Goal: Task Accomplishment & Management: Manage account settings

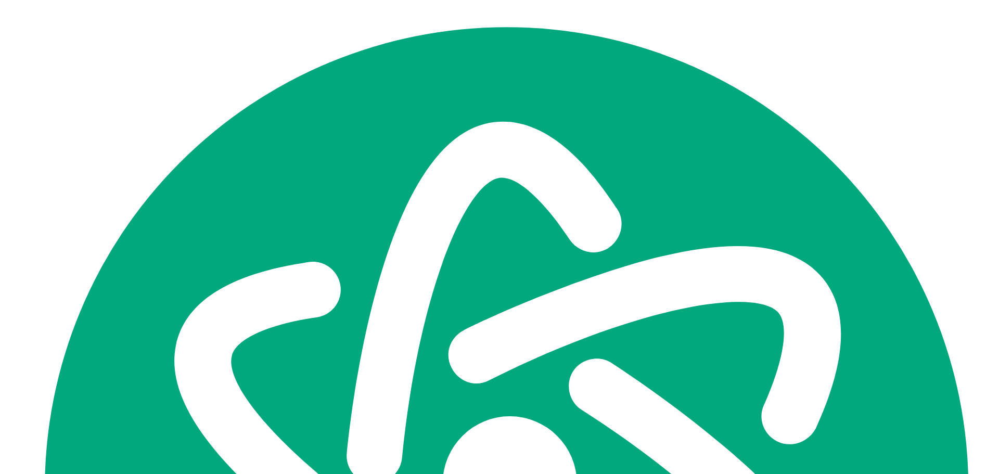
scroll to position [1379, 0]
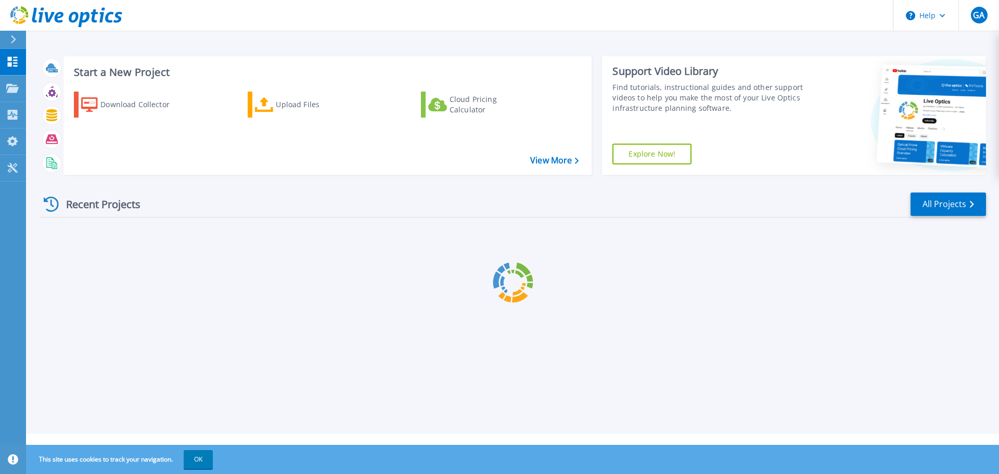
scroll to position [1379, 0]
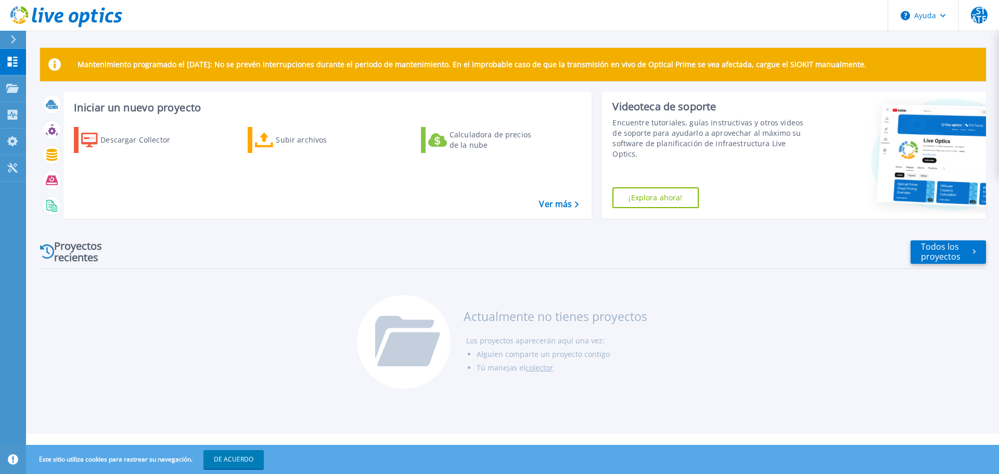
drag, startPoint x: 924, startPoint y: 0, endPoint x: 579, endPoint y: 325, distance: 473.5
click at [575, 335] on li "Los proyectos aparecerán aquí una vez:" at bounding box center [556, 341] width 181 height 14
click at [14, 59] on icon at bounding box center [12, 62] width 12 height 10
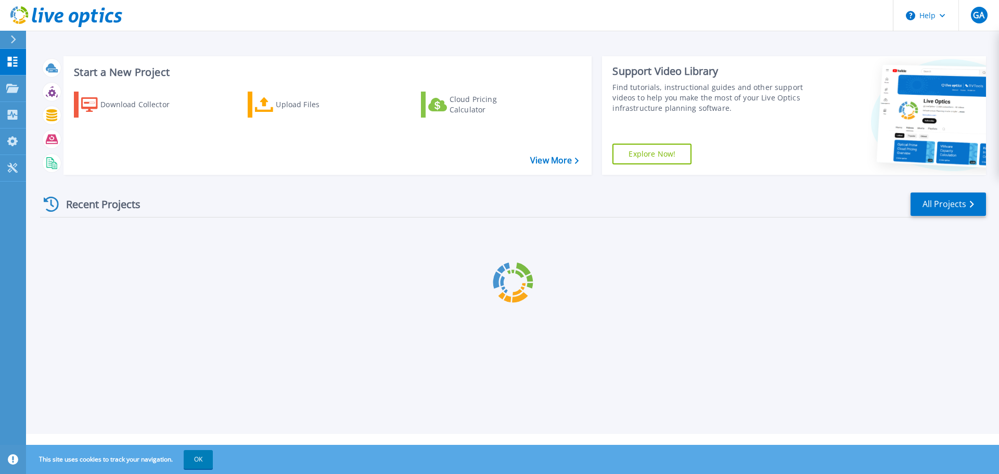
scroll to position [1379, 0]
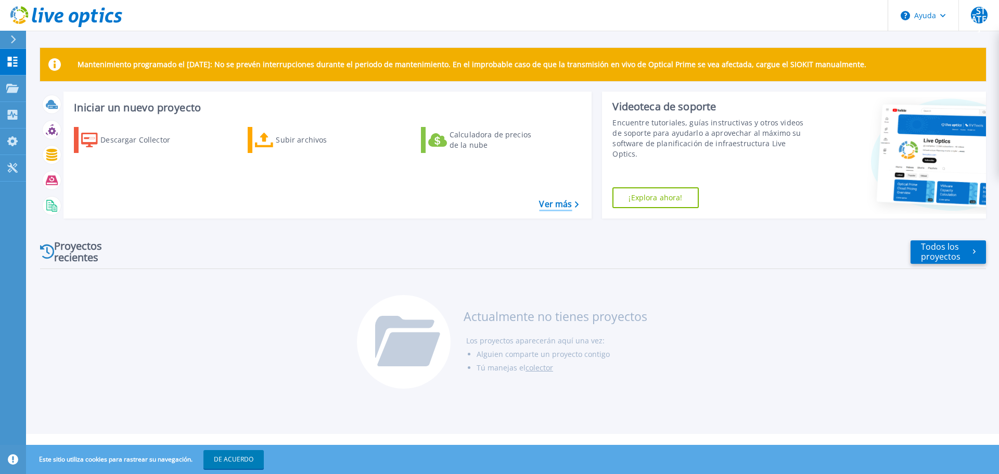
click at [567, 206] on font "Ver más" at bounding box center [555, 203] width 33 height 11
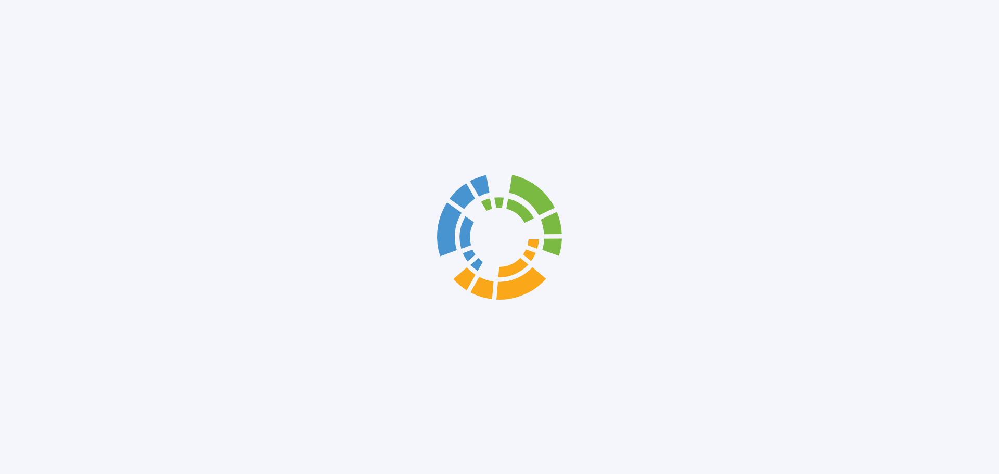
scroll to position [1379, 0]
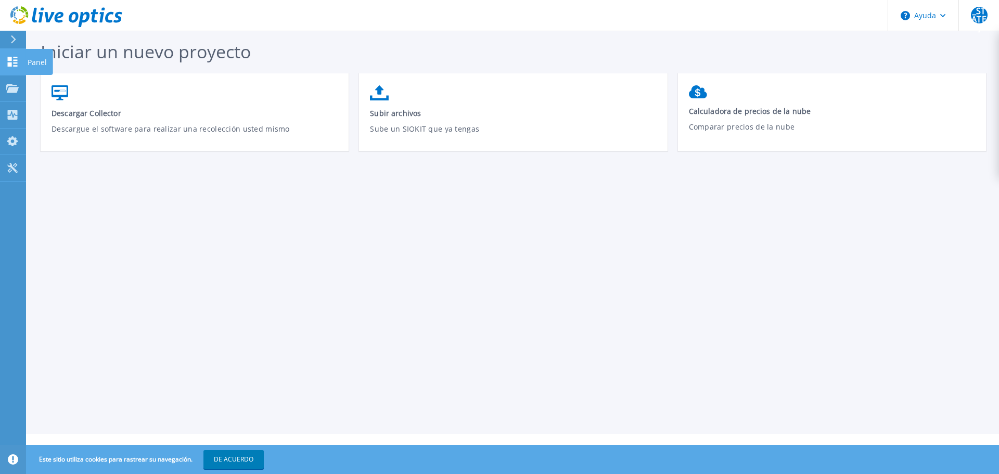
click at [11, 63] on icon at bounding box center [13, 62] width 10 height 10
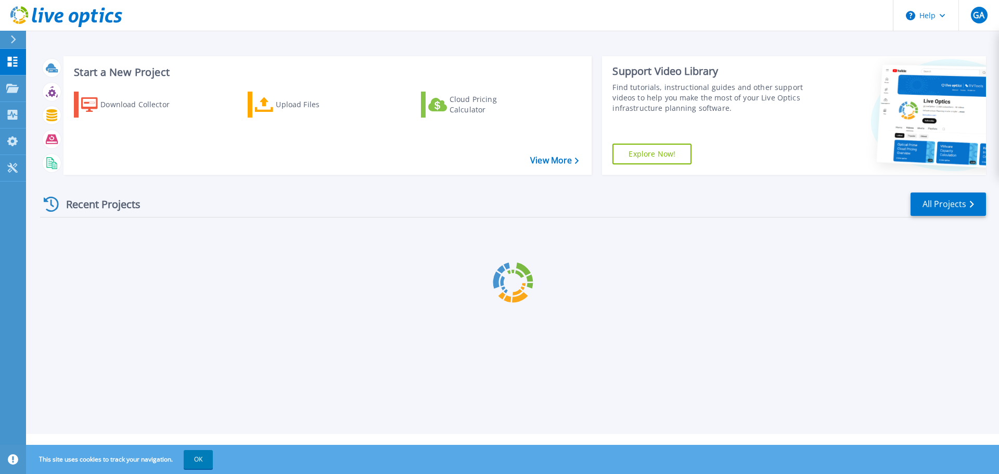
scroll to position [1379, 0]
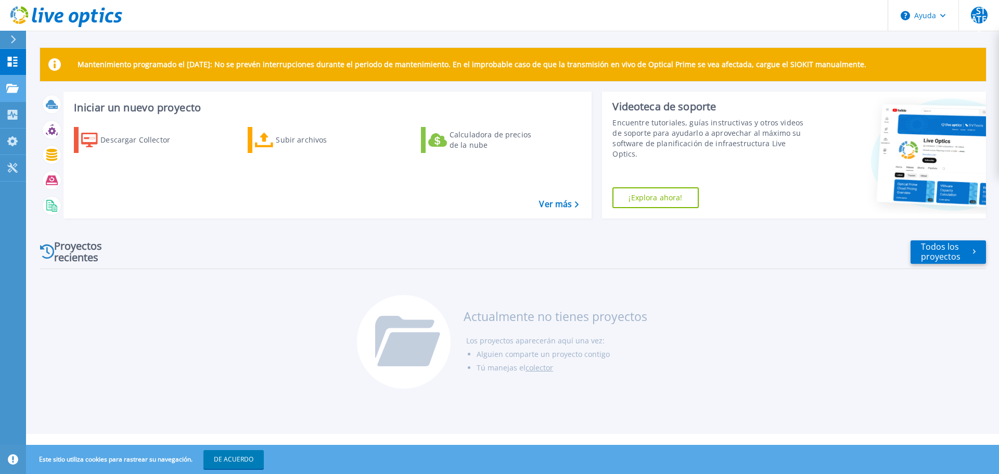
click at [17, 84] on icon at bounding box center [12, 88] width 12 height 9
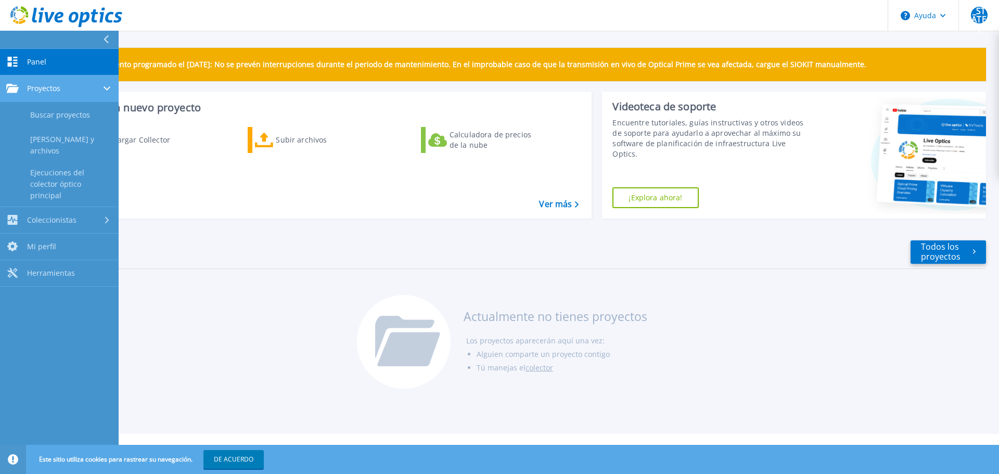
click at [1, 82] on link "Proyectos Proyectos" at bounding box center [59, 88] width 119 height 27
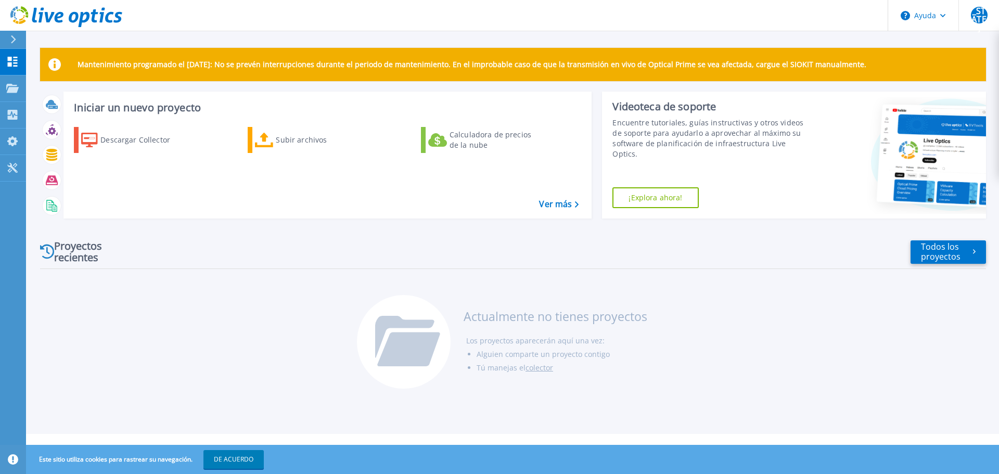
click at [236, 38] on div "Mantenimiento programado el lunes 22 de septiembre: No se prevén interrupciones…" at bounding box center [512, 217] width 973 height 434
click at [948, 17] on button "Ayuda" at bounding box center [923, 15] width 71 height 31
click at [15, 44] on div at bounding box center [17, 40] width 17 height 18
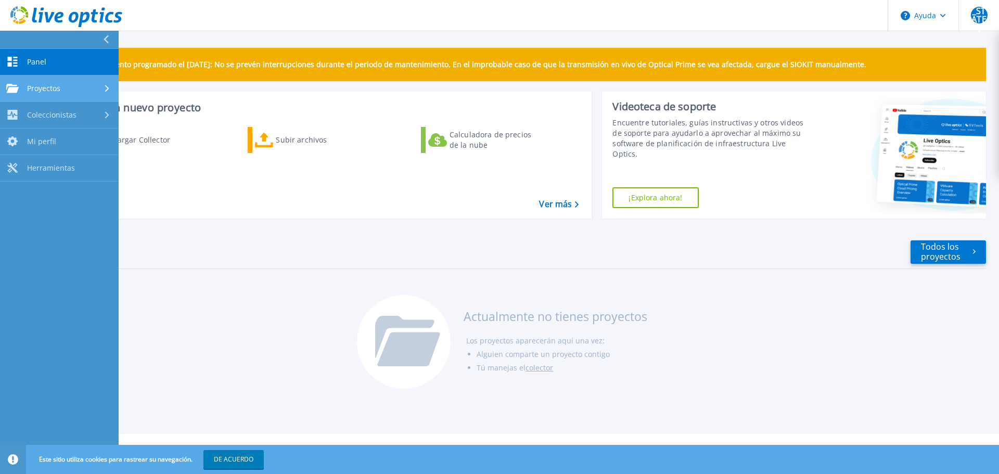
click at [79, 91] on div "Proyectos" at bounding box center [59, 88] width 106 height 9
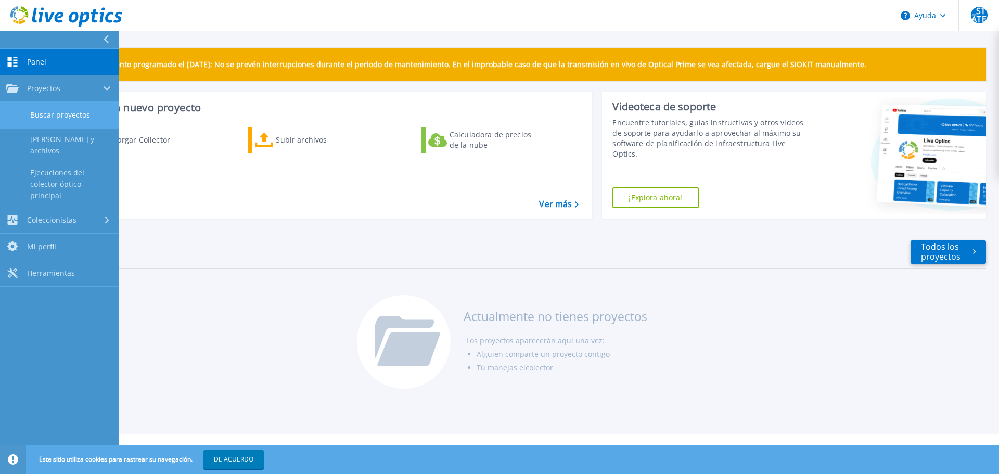
click at [60, 115] on font "Buscar proyectos" at bounding box center [60, 115] width 60 height 10
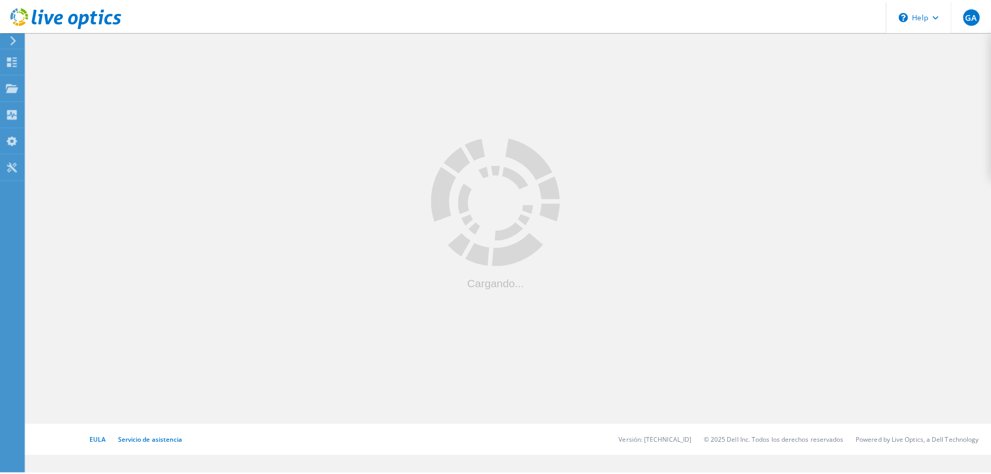
scroll to position [1373, 0]
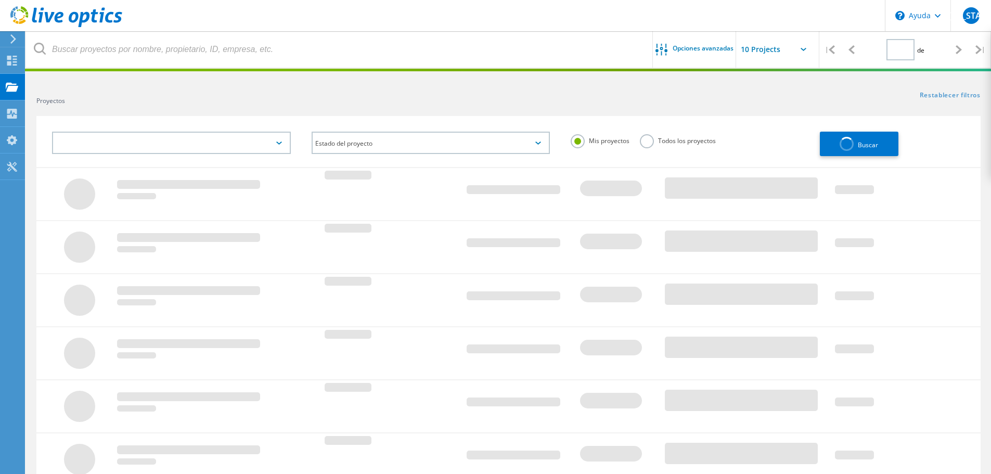
type input "1"
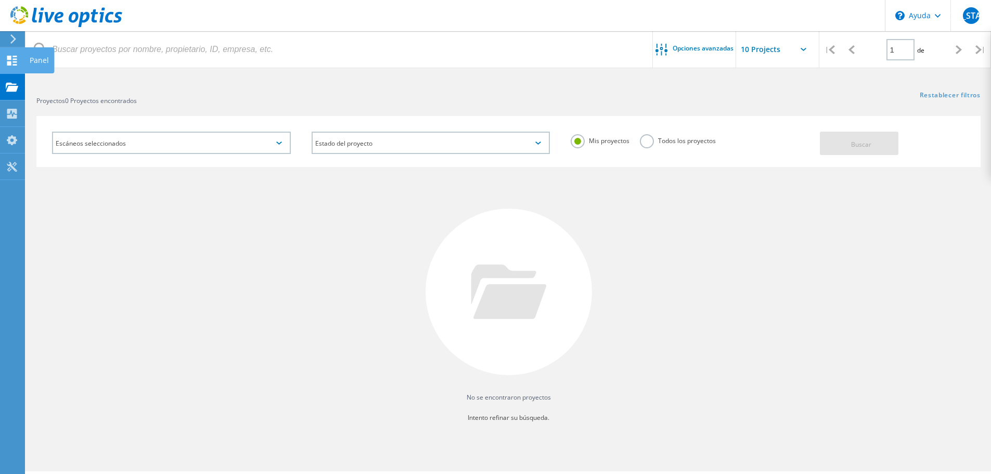
click at [9, 60] on icon at bounding box center [12, 61] width 12 height 10
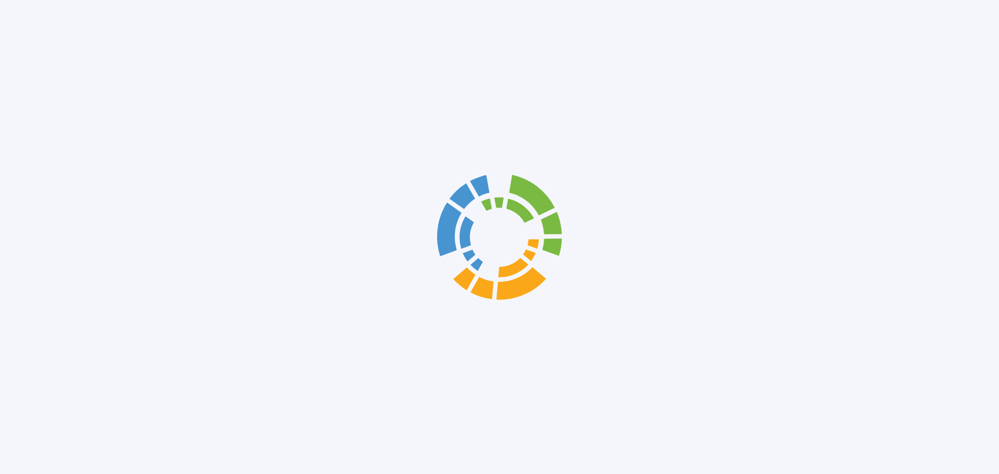
scroll to position [1379, 0]
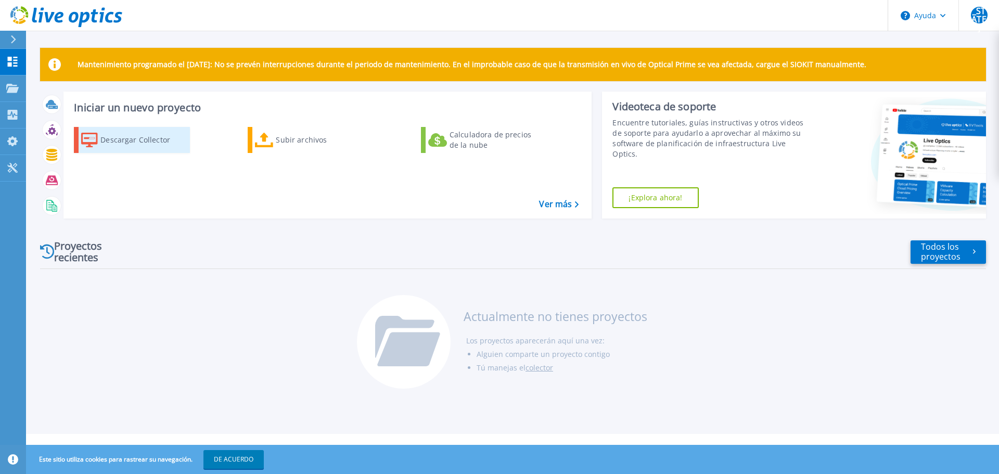
click at [169, 145] on div "Descargar Collector" at bounding box center [141, 140] width 83 height 21
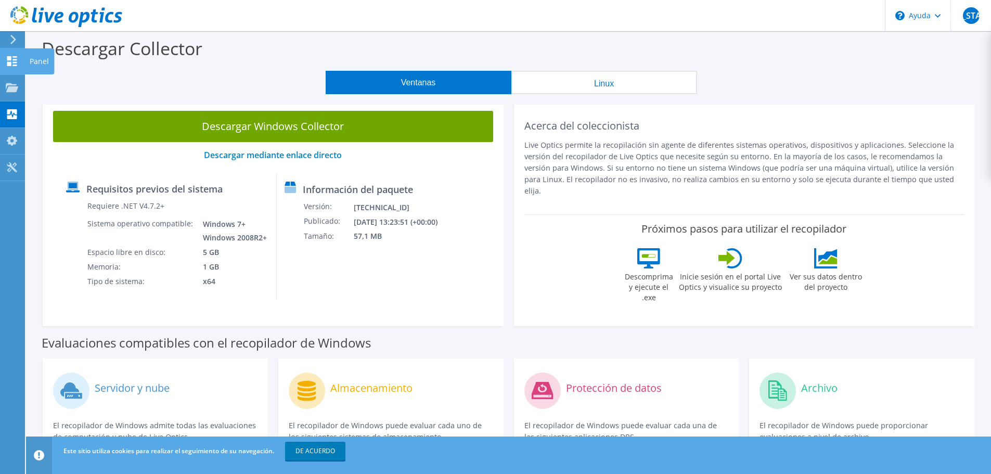
drag, startPoint x: 9, startPoint y: 55, endPoint x: 0, endPoint y: 57, distance: 9.7
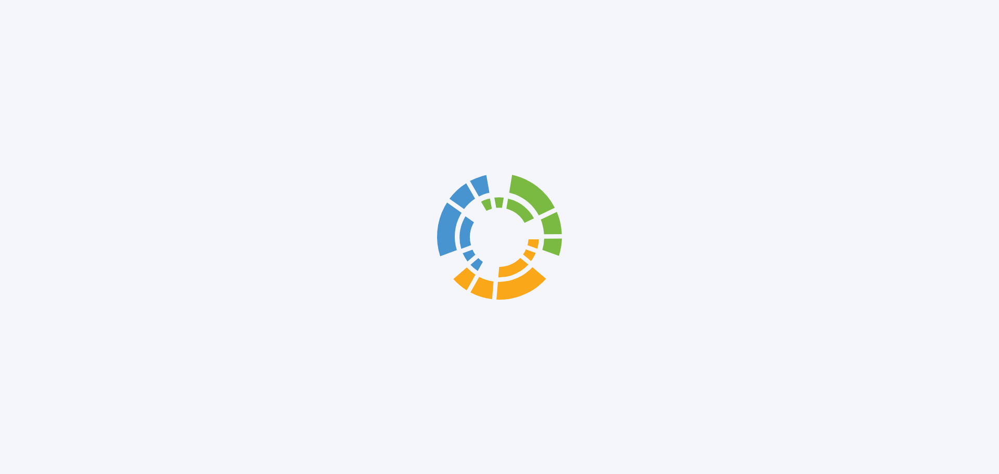
scroll to position [1379, 0]
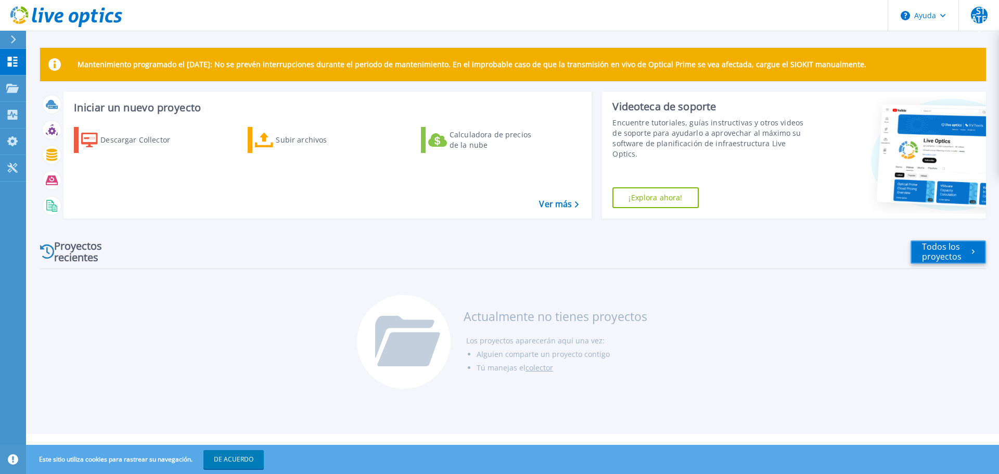
click at [974, 252] on icon at bounding box center [973, 252] width 3 height 4
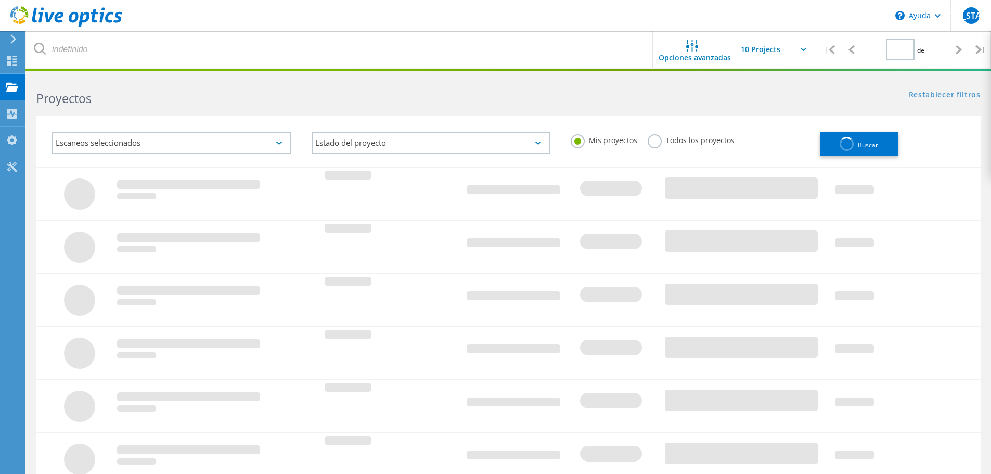
scroll to position [1373, 0]
type input "1"
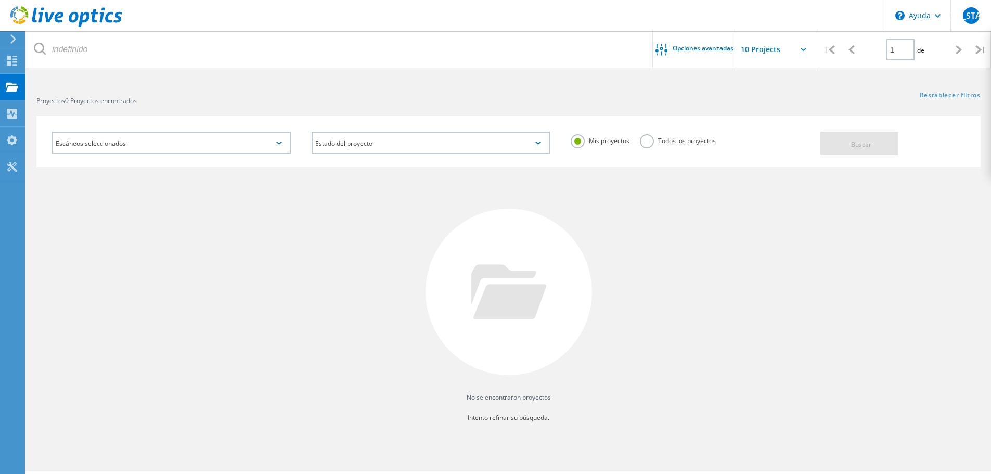
click at [269, 145] on div "Escáneos seleccionados" at bounding box center [171, 143] width 239 height 22
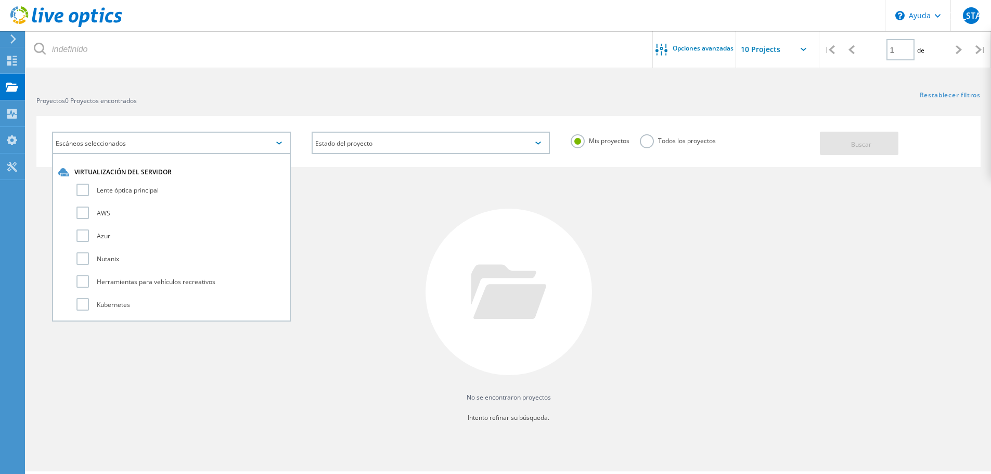
click at [269, 145] on div "Escáneos seleccionados" at bounding box center [171, 143] width 239 height 22
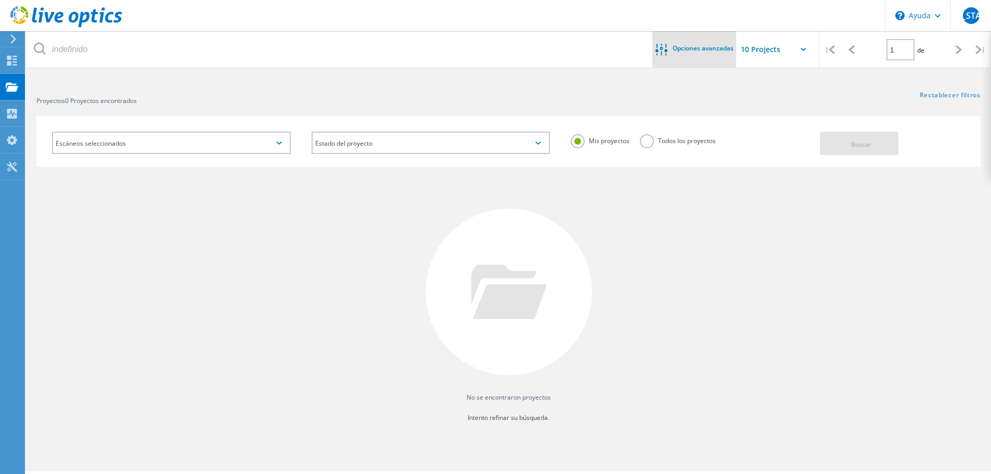
click at [692, 47] on font "Opciones avanzadas" at bounding box center [702, 48] width 61 height 9
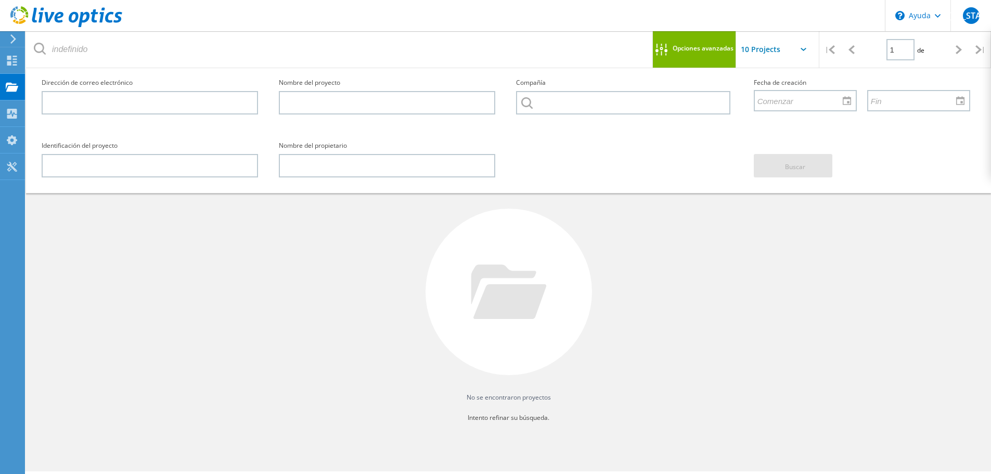
click at [692, 47] on font "Opciones avanzadas" at bounding box center [702, 48] width 61 height 9
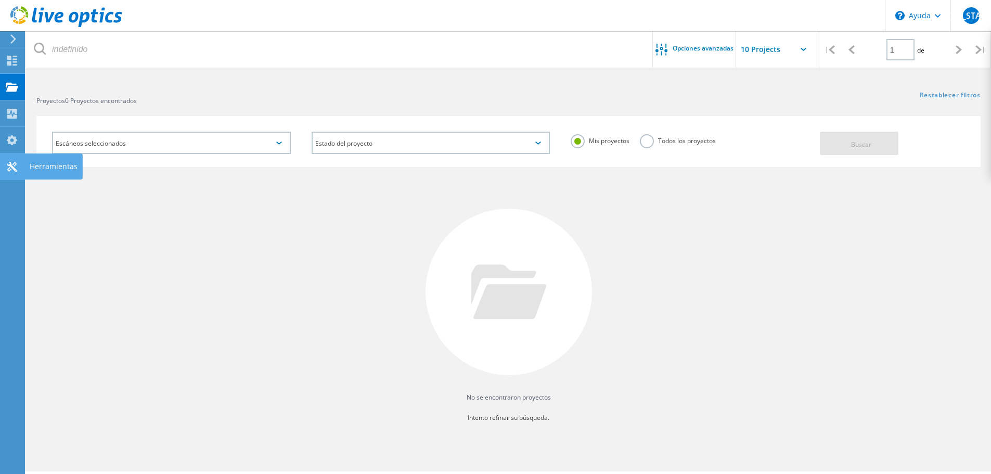
click at [12, 171] on icon at bounding box center [12, 167] width 12 height 10
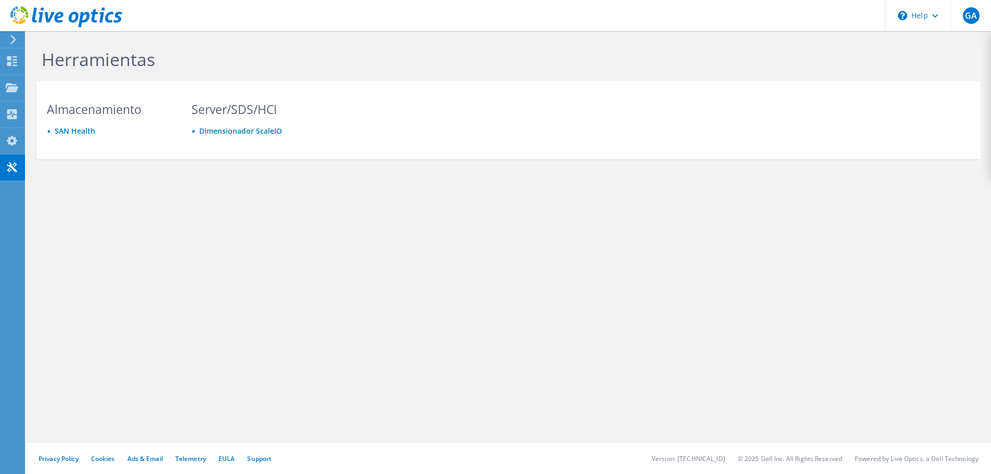
scroll to position [1467, 0]
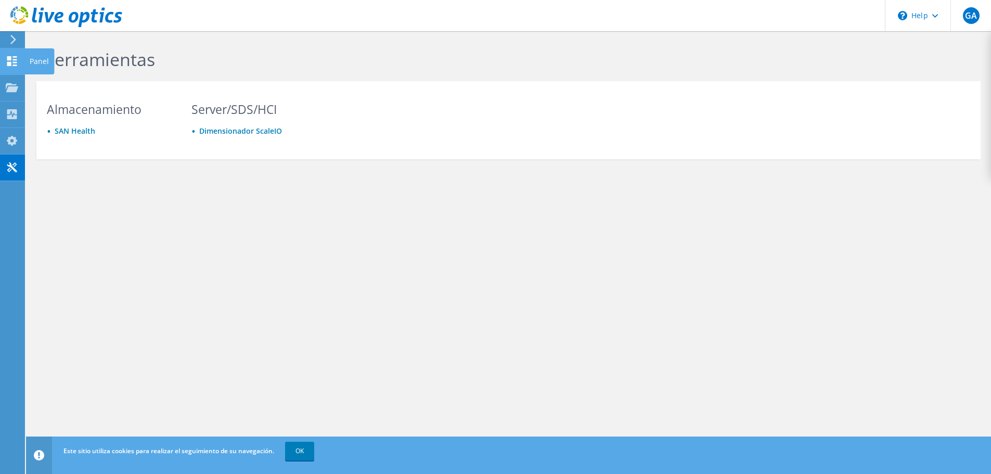
click at [14, 57] on use at bounding box center [12, 61] width 10 height 10
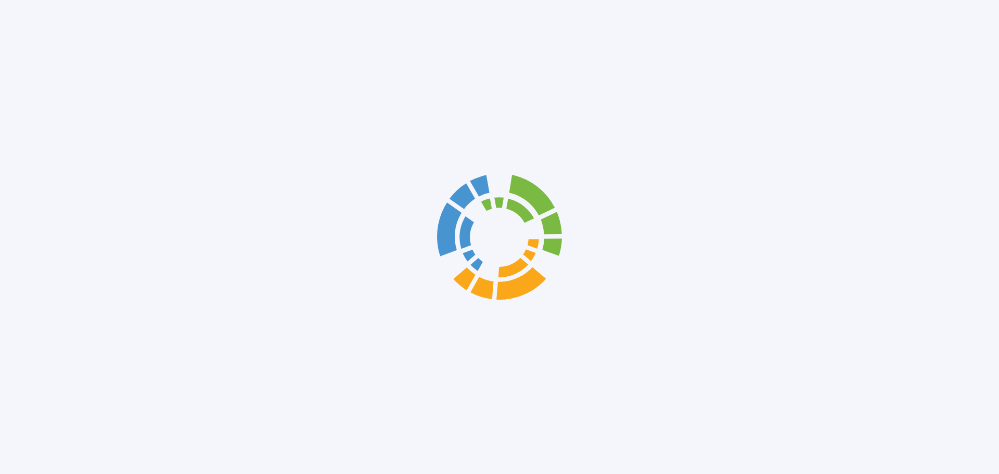
scroll to position [1379, 0]
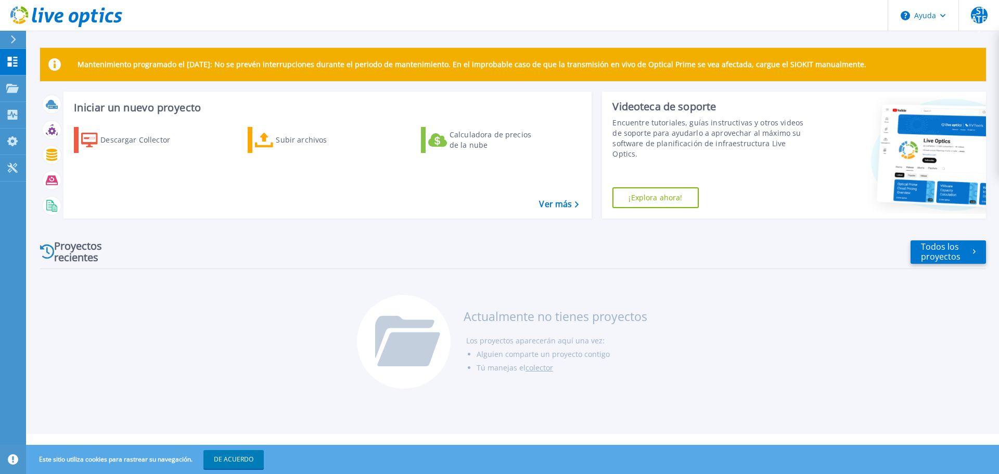
click at [678, 202] on font "¡Explora ahora!" at bounding box center [655, 197] width 54 height 10
click at [978, 17] on font "[US_STATE]" at bounding box center [978, 15] width 15 height 36
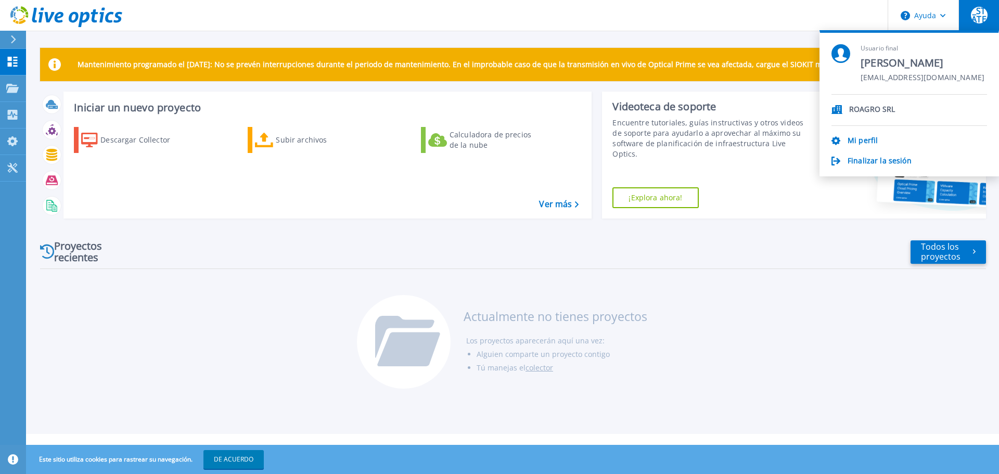
click at [858, 106] on font "ROAGRO SRL" at bounding box center [872, 109] width 46 height 10
click at [840, 108] on icon at bounding box center [836, 109] width 11 height 9
click at [857, 108] on font "ROAGRO SRL" at bounding box center [872, 109] width 46 height 10
click at [891, 112] on font "ROAGRO SRL" at bounding box center [872, 109] width 46 height 10
drag, startPoint x: 891, startPoint y: 112, endPoint x: 884, endPoint y: 114, distance: 6.9
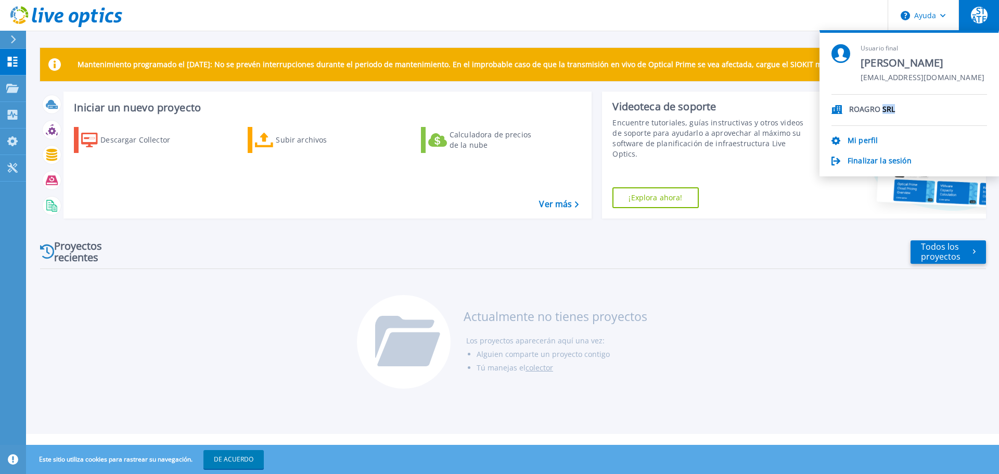
type textarea "SRL"
click at [889, 114] on p "ROAGRO SRL" at bounding box center [872, 110] width 46 height 10
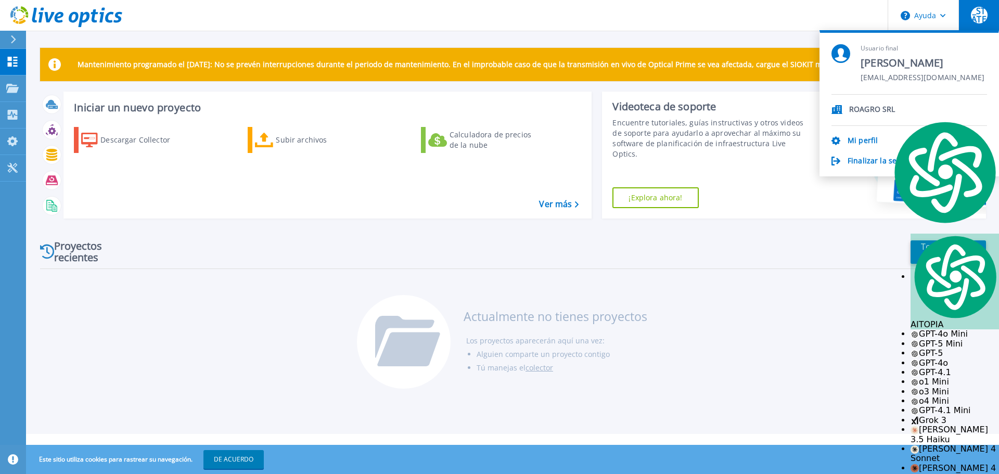
click at [872, 114] on p "ROAGRO SRL" at bounding box center [872, 110] width 46 height 10
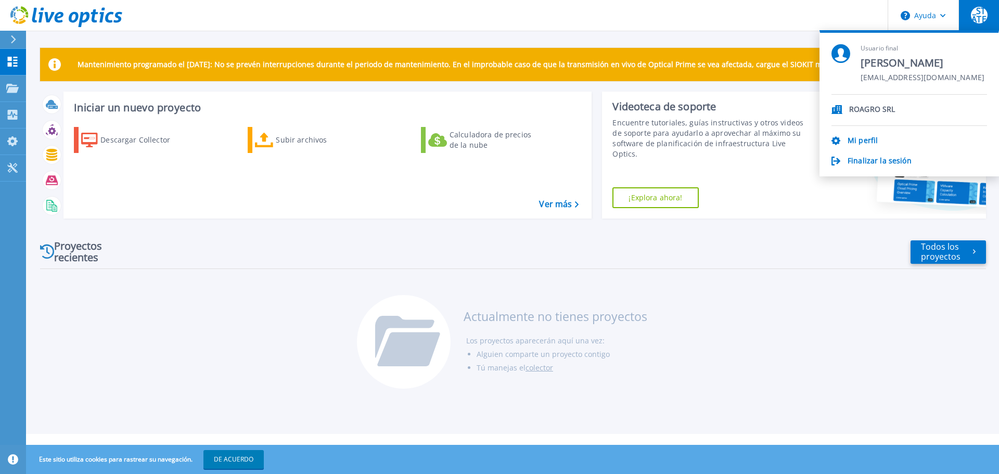
click at [855, 110] on font "ROAGRO SRL" at bounding box center [872, 109] width 46 height 10
click at [856, 109] on font "ROAGRO SRL" at bounding box center [872, 109] width 46 height 10
click at [872, 138] on font "Mi perfil" at bounding box center [862, 140] width 30 height 10
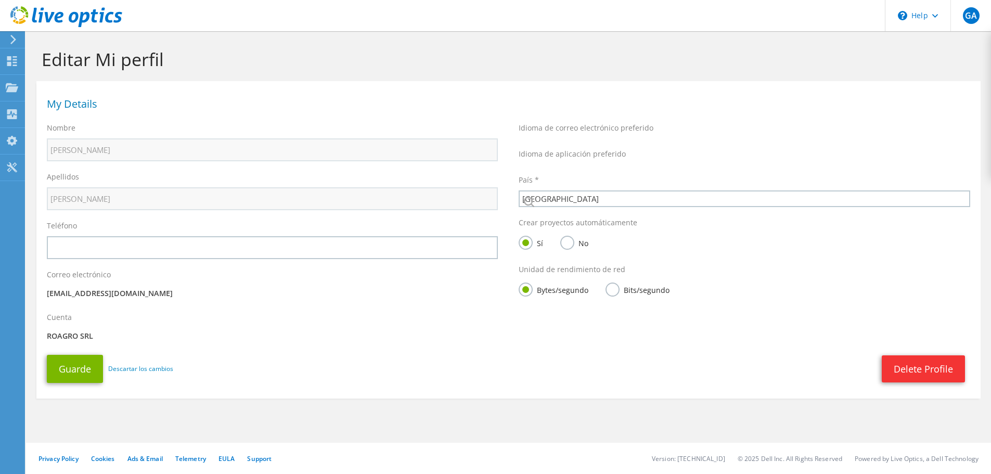
select select "10"
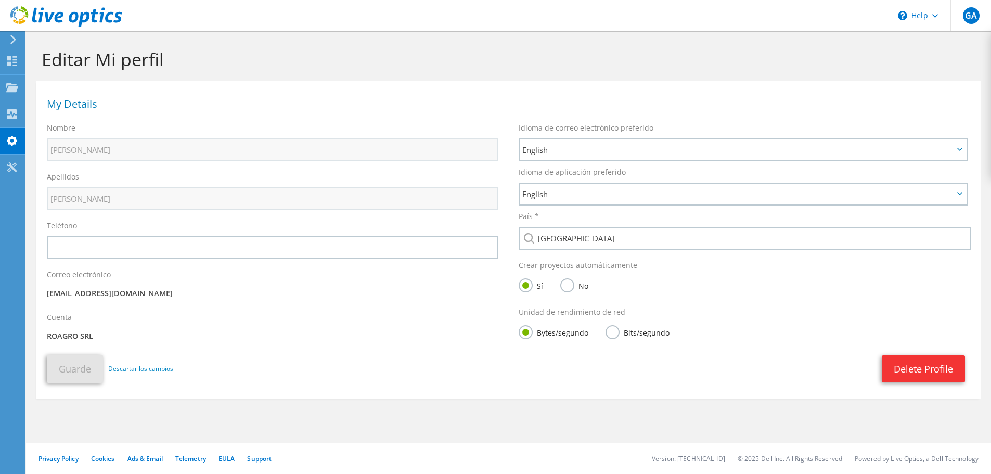
scroll to position [1467, 0]
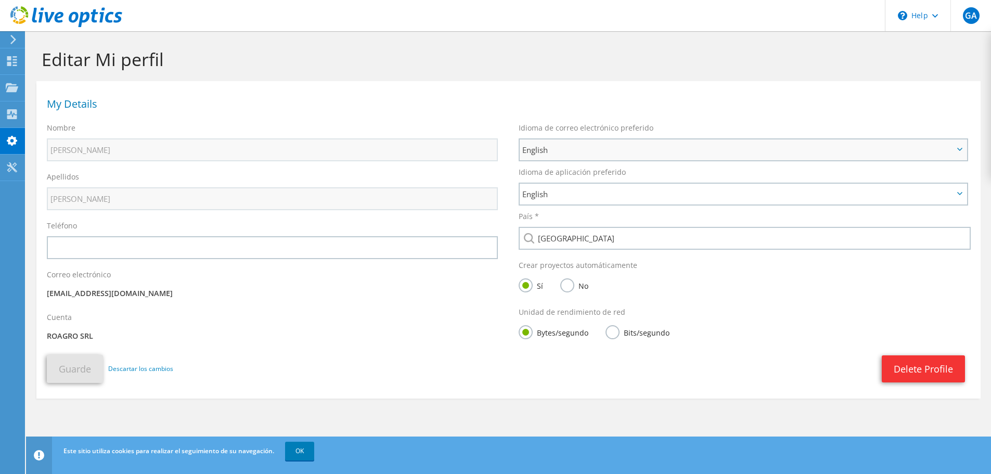
click at [768, 146] on span "English" at bounding box center [737, 150] width 431 height 12
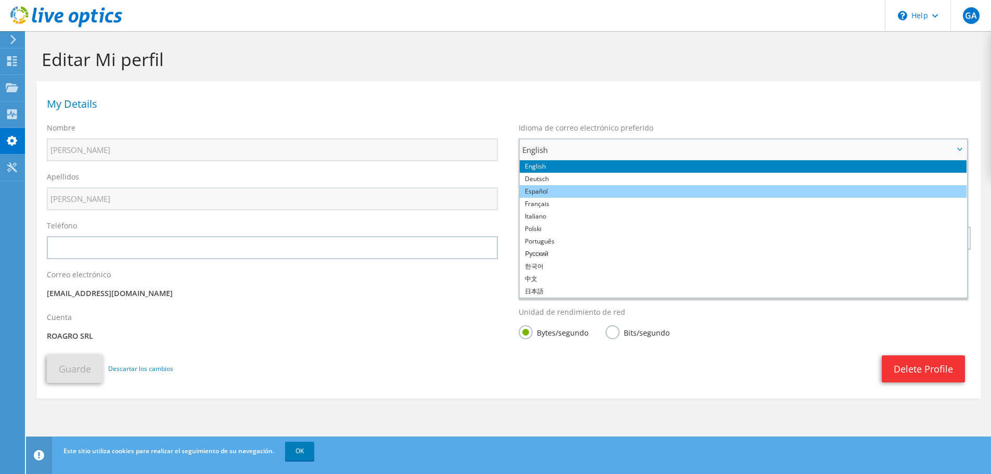
click at [652, 196] on li "Español" at bounding box center [743, 191] width 447 height 12
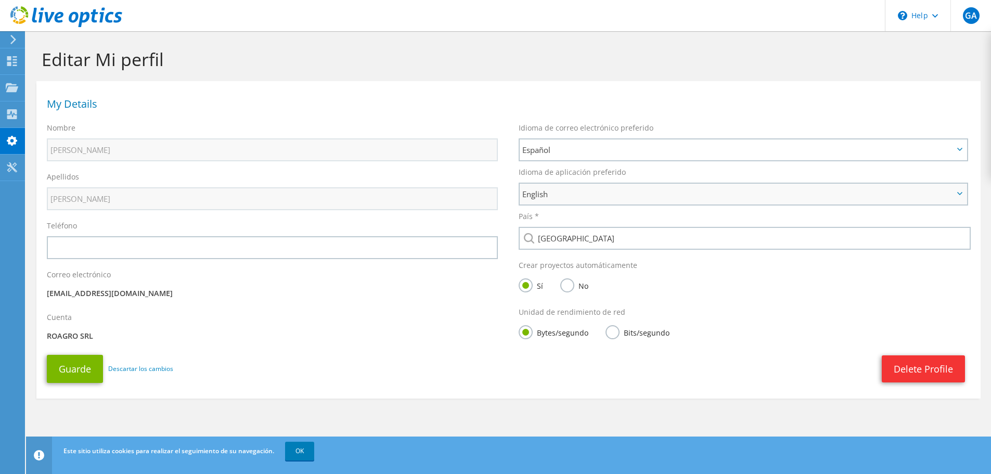
click at [652, 195] on span "English" at bounding box center [737, 194] width 431 height 12
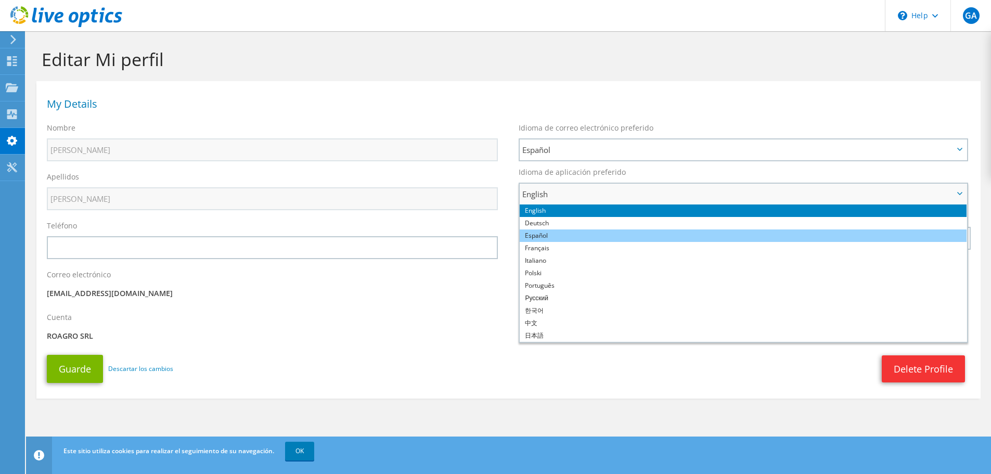
click at [640, 232] on li "Español" at bounding box center [743, 235] width 447 height 12
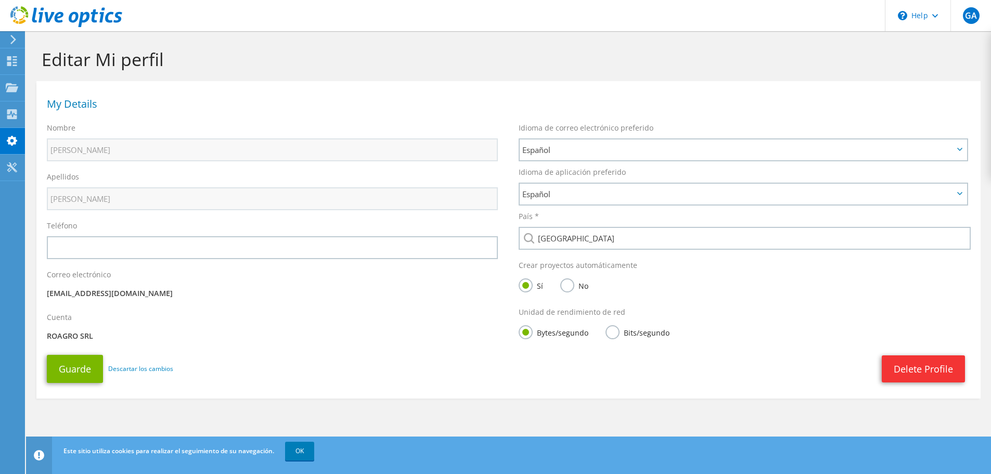
click at [77, 334] on p "ROAGRO SRL" at bounding box center [272, 335] width 451 height 11
click at [77, 335] on p "ROAGRO SRL" at bounding box center [272, 335] width 451 height 11
type textarea "ROAGRO SRL"
click at [77, 335] on p "ROAGRO SRL" at bounding box center [272, 335] width 451 height 11
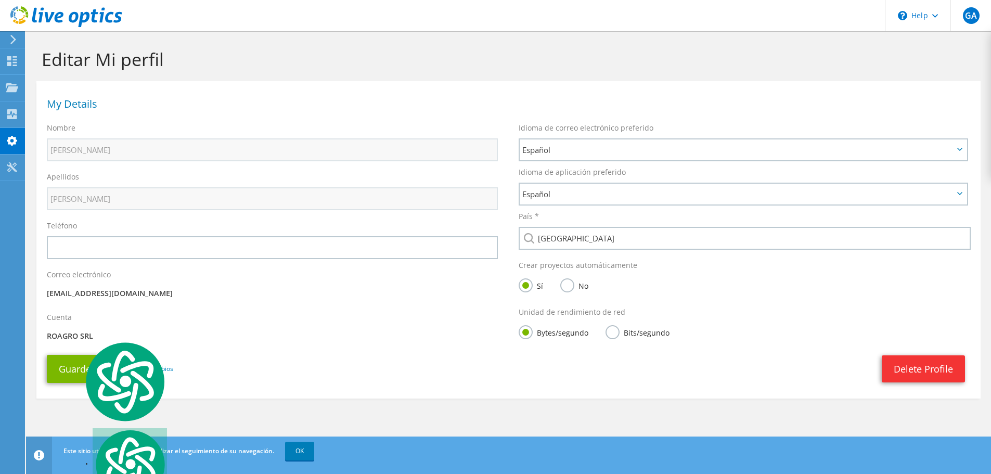
click at [101, 315] on div "Cuenta ROAGRO SRL" at bounding box center [272, 328] width 472 height 43
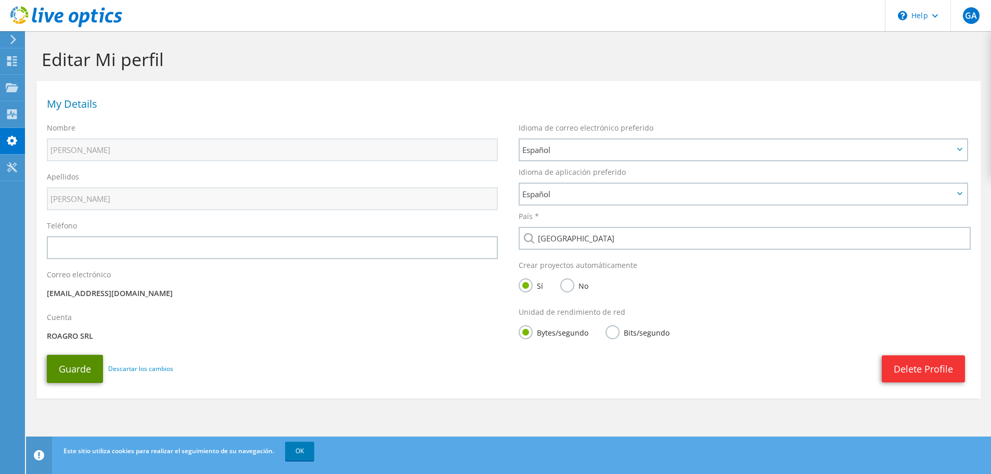
click at [86, 373] on button "Guarde" at bounding box center [75, 369] width 56 height 28
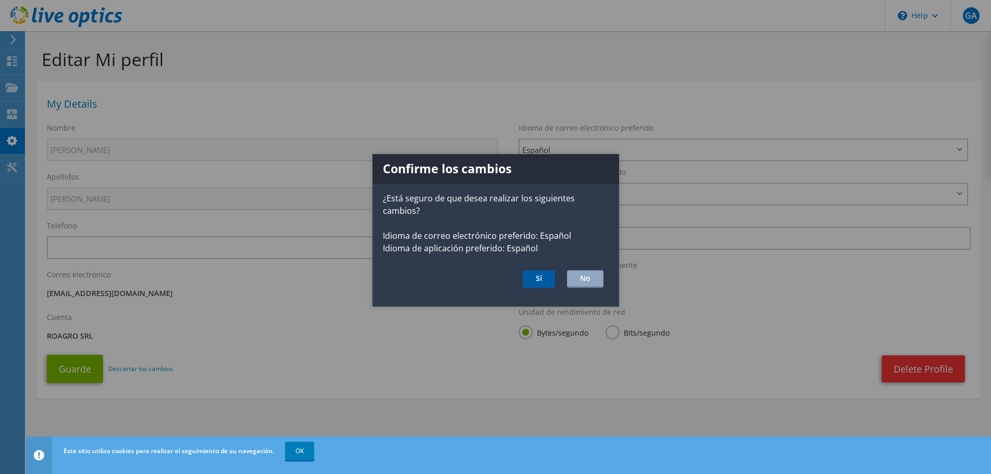
click at [536, 285] on button "Sí" at bounding box center [539, 279] width 32 height 18
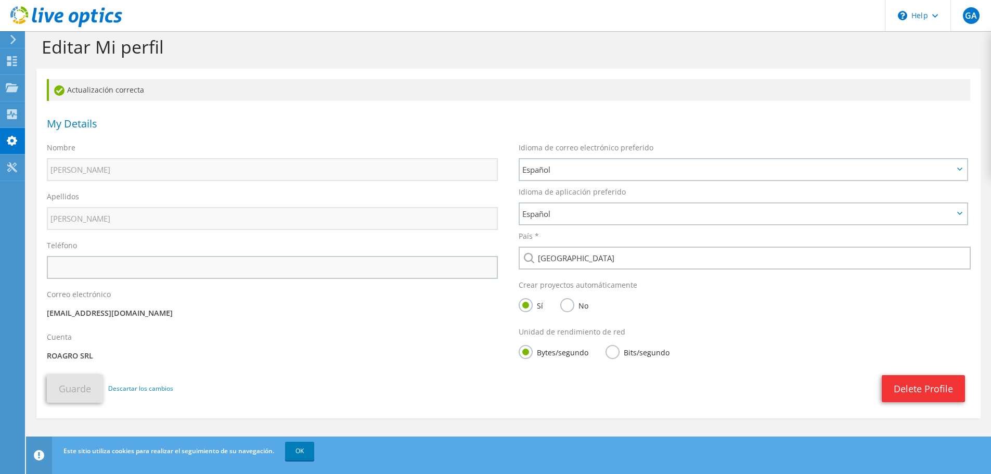
scroll to position [19, 0]
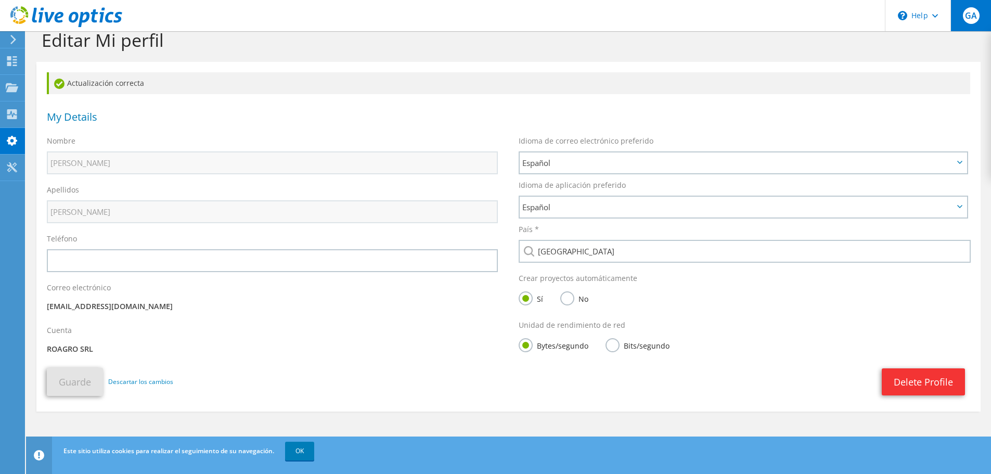
click at [972, 13] on span "GA" at bounding box center [971, 15] width 17 height 17
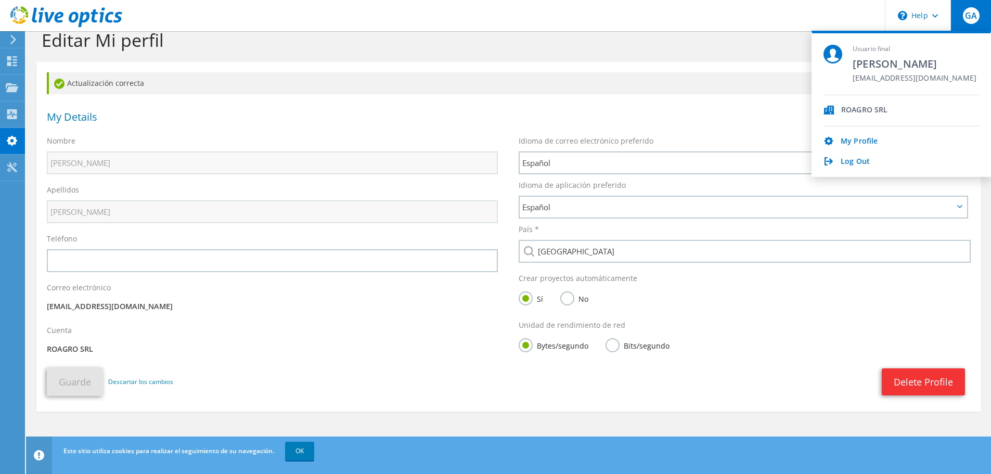
click at [869, 102] on div "ROAGRO SRL" at bounding box center [901, 110] width 156 height 31
click at [872, 110] on div "ROAGRO SRL" at bounding box center [864, 111] width 46 height 10
click at [236, 305] on p "[EMAIL_ADDRESS][DOMAIN_NAME]" at bounding box center [272, 306] width 451 height 11
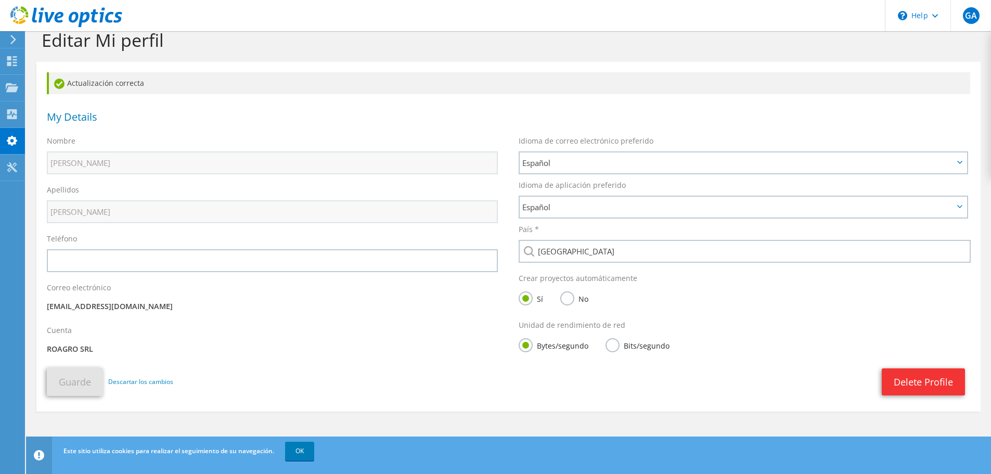
click at [102, 314] on div "Correo electrónico gacosta@dynamicsit.com.ar" at bounding box center [272, 298] width 472 height 43
drag, startPoint x: 99, startPoint y: 310, endPoint x: 150, endPoint y: 307, distance: 51.1
click at [102, 309] on p "[EMAIL_ADDRESS][DOMAIN_NAME]" at bounding box center [272, 306] width 451 height 11
click at [150, 307] on p "[EMAIL_ADDRESS][DOMAIN_NAME]" at bounding box center [272, 306] width 451 height 11
drag, startPoint x: 74, startPoint y: 333, endPoint x: 63, endPoint y: 335, distance: 11.7
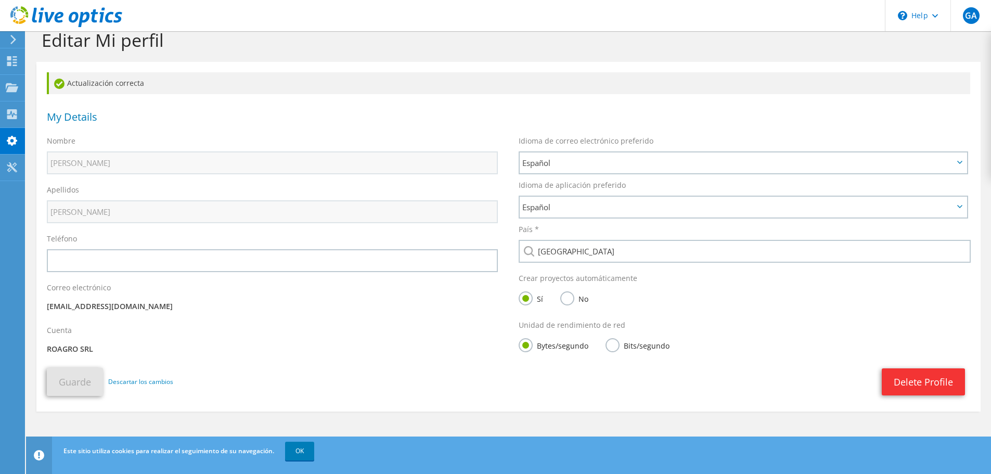
click at [73, 333] on div "Cuenta ROAGRO SRL" at bounding box center [272, 341] width 472 height 43
click at [64, 352] on p "ROAGRO SRL" at bounding box center [272, 348] width 451 height 11
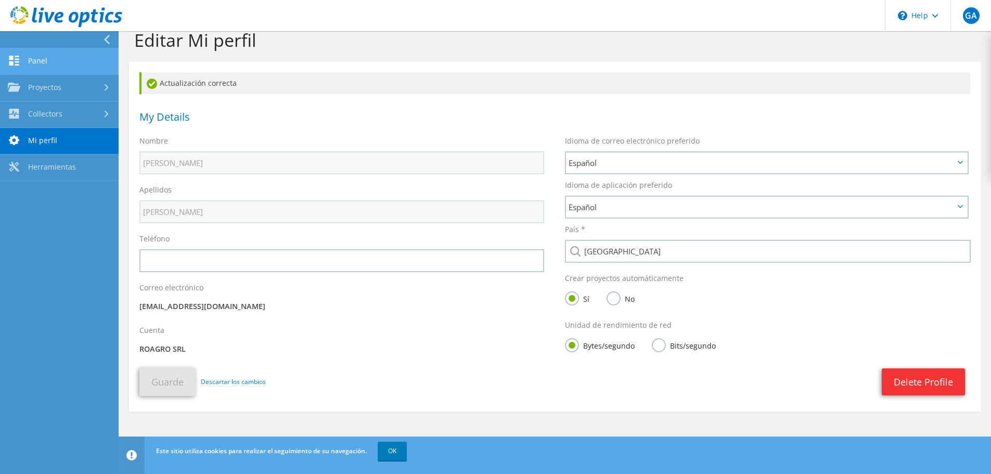
click at [49, 61] on link "Panel" at bounding box center [59, 61] width 119 height 27
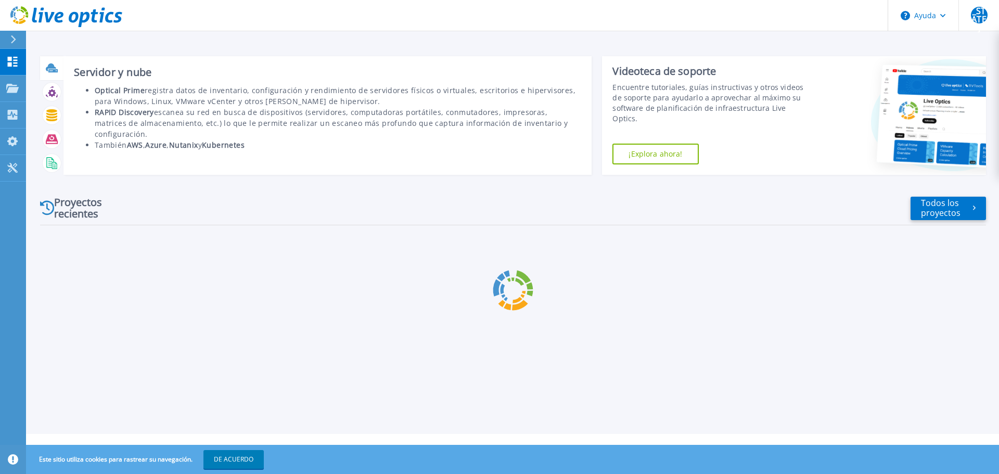
scroll to position [1379, 0]
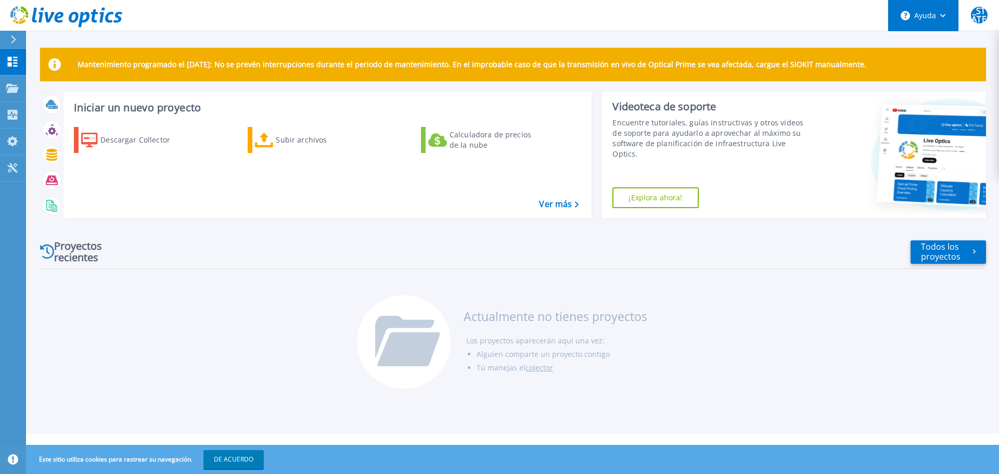
click at [934, 18] on font "Ayuda" at bounding box center [925, 15] width 22 height 10
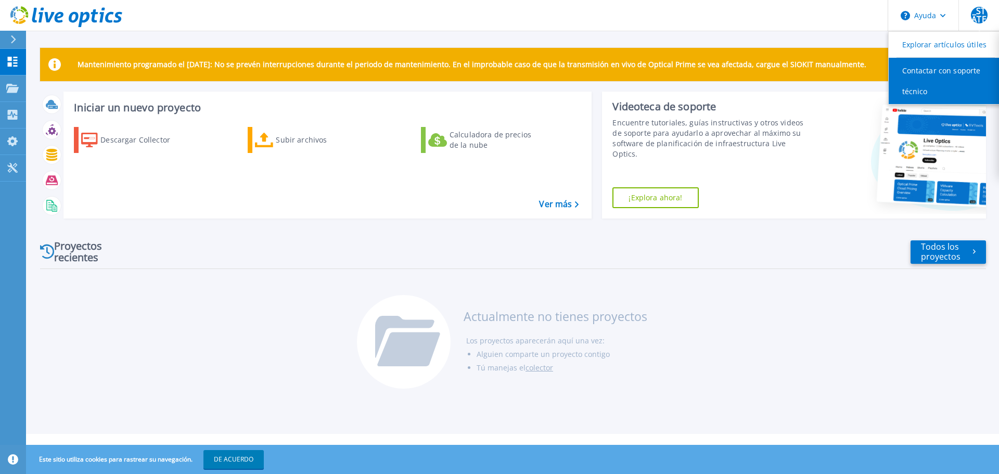
click at [938, 66] on font "Contactar con soporte técnico" at bounding box center [941, 81] width 79 height 31
